Goal: Transaction & Acquisition: Purchase product/service

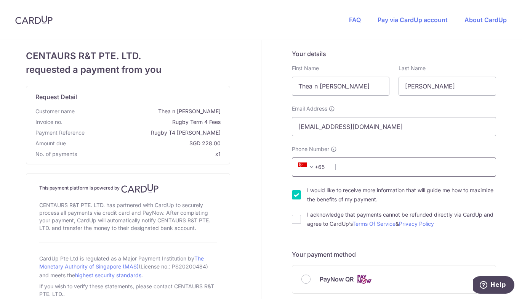
click at [351, 166] on input "Phone Number" at bounding box center [394, 166] width 204 height 19
type input "93644940"
click at [297, 197] on input "I would like to receive more information that will guide me how to maximize the…" at bounding box center [296, 194] width 9 height 9
checkbox input "false"
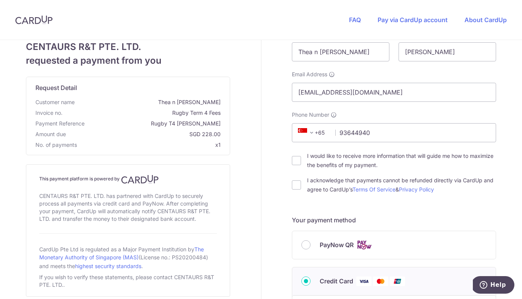
scroll to position [37, 0]
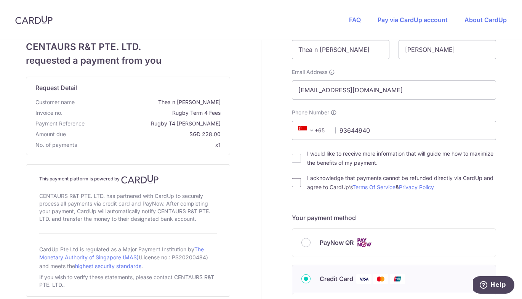
click at [299, 181] on input "I acknowledge that payments cannot be refunded directly via CardUp and agree to…" at bounding box center [296, 182] width 9 height 9
checkbox input "true"
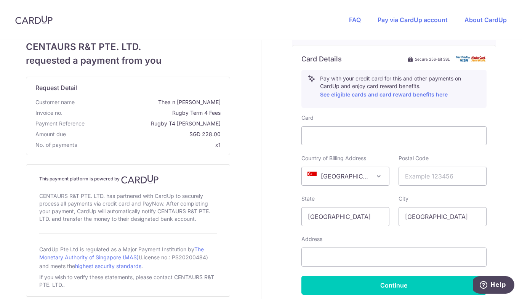
scroll to position [314, 0]
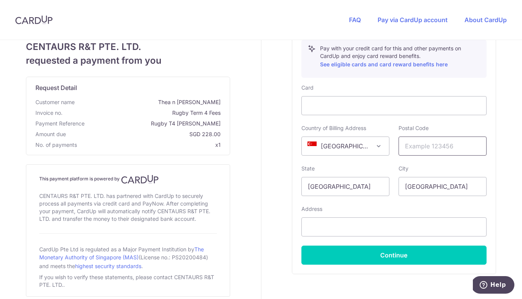
click at [422, 148] on input "text" at bounding box center [443, 145] width 88 height 19
type input "546687"
click at [361, 225] on input "text" at bounding box center [393, 226] width 185 height 19
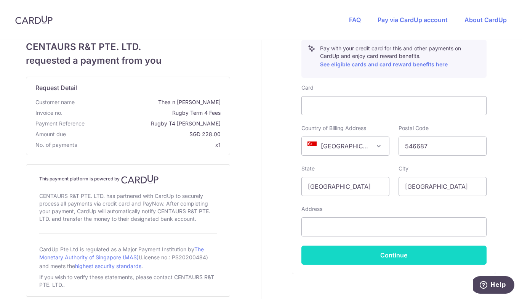
click at [367, 256] on button "Continue" at bounding box center [393, 254] width 185 height 19
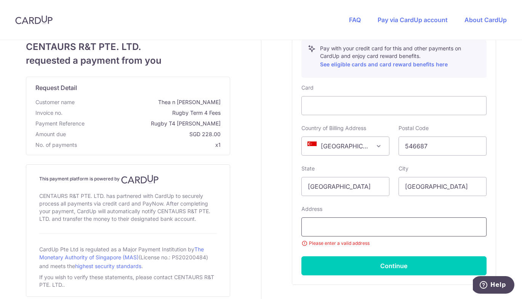
click at [340, 226] on input "text" at bounding box center [393, 226] width 185 height 19
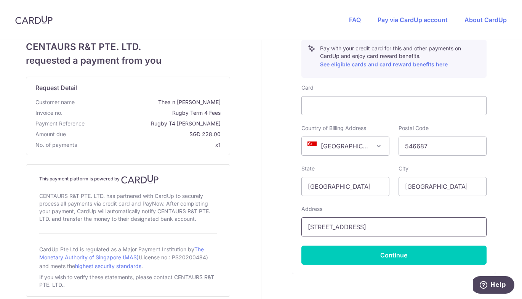
click at [306, 226] on input "[STREET_ADDRESS]" at bounding box center [393, 226] width 185 height 19
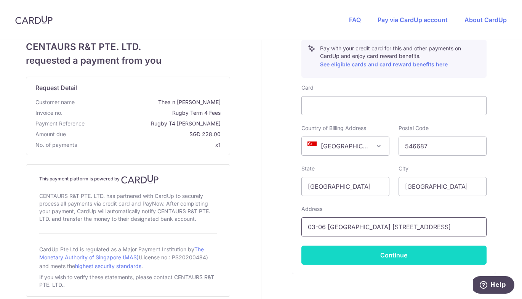
type input "03-06 [GEOGRAPHIC_DATA] [STREET_ADDRESS]"
click at [380, 254] on button "Continue" at bounding box center [393, 254] width 185 height 19
type input "**** 0468"
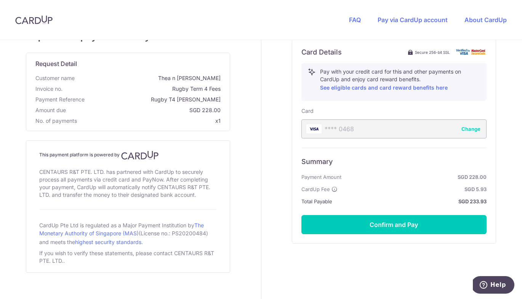
scroll to position [300, 0]
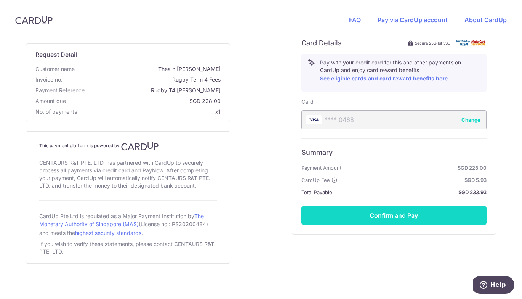
click at [387, 214] on button "Confirm and Pay" at bounding box center [393, 215] width 185 height 19
